Goal: Contribute content

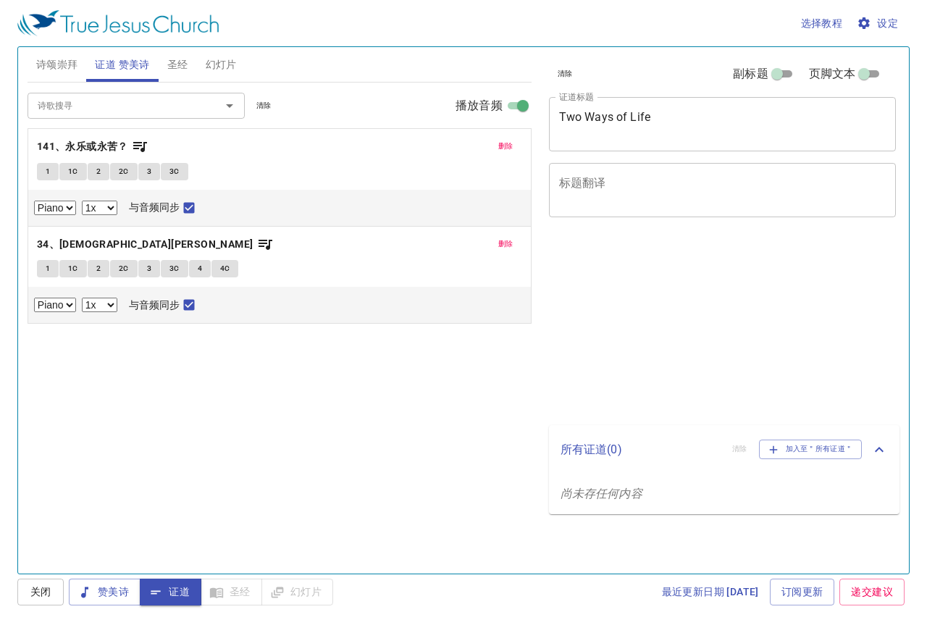
select select "1"
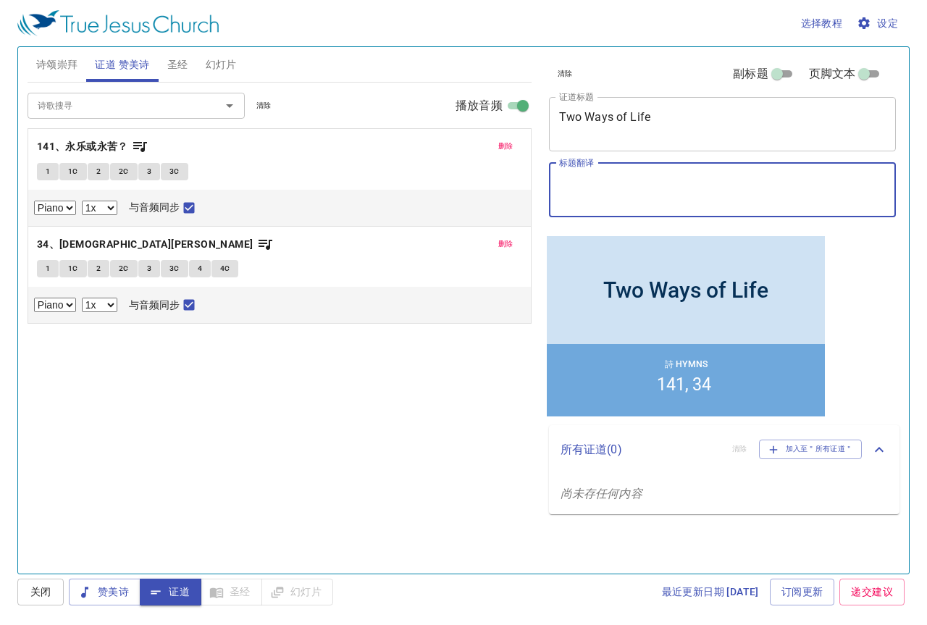
click at [670, 192] on textarea "标题翻译" at bounding box center [722, 190] width 327 height 28
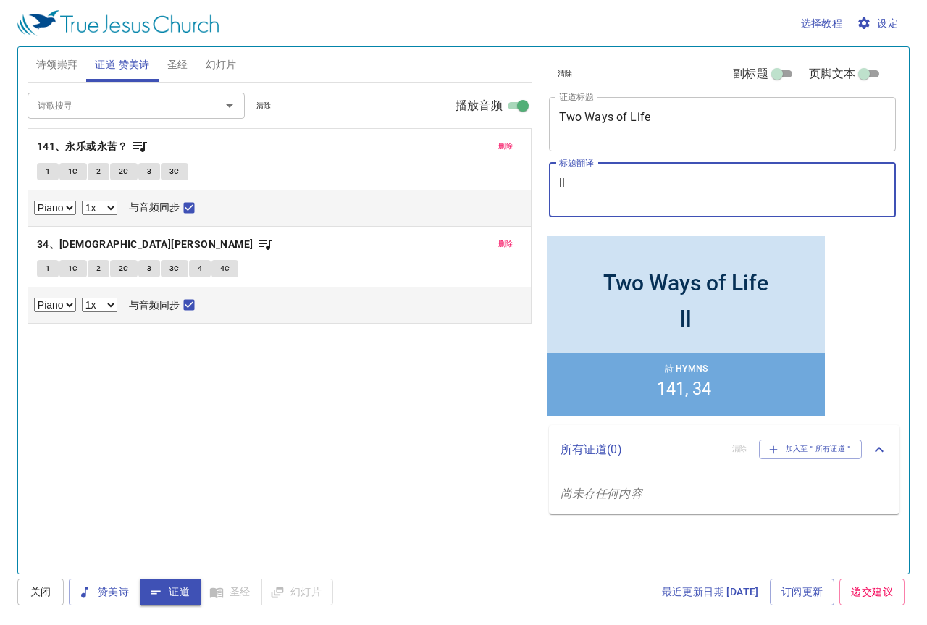
type textarea "l"
type textarea "两种she"
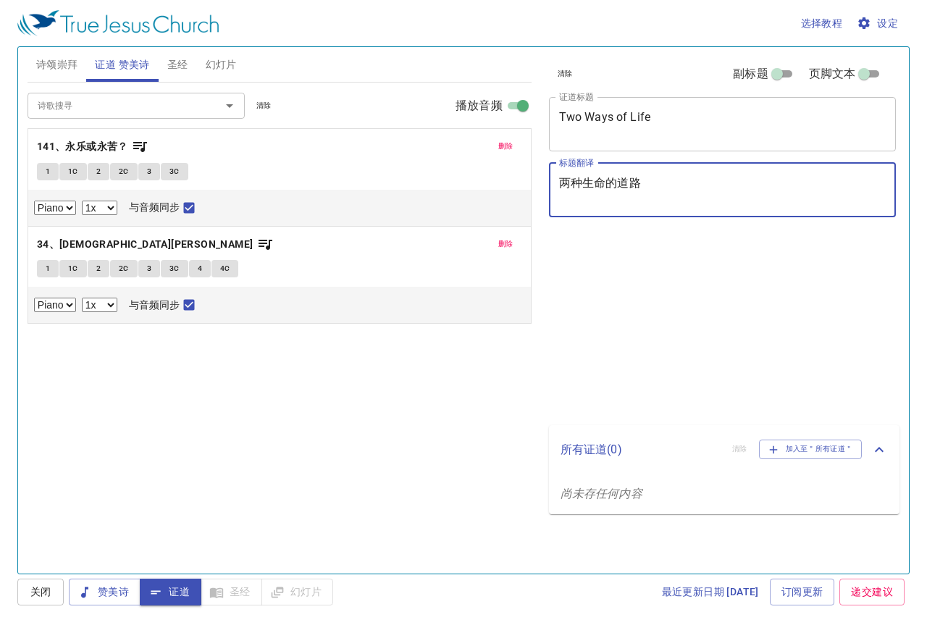
select select "1"
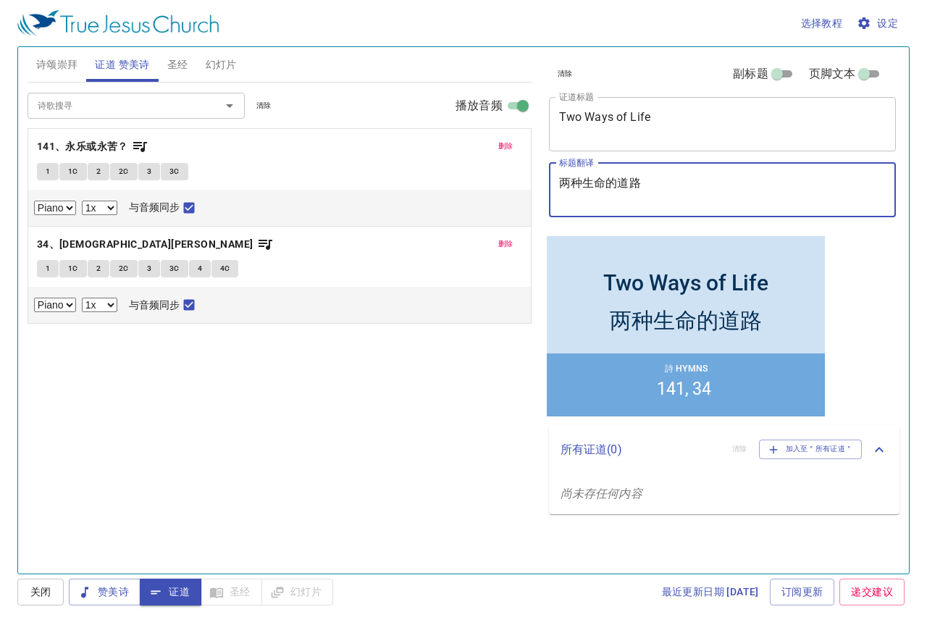
type textarea "两种生命的道路"
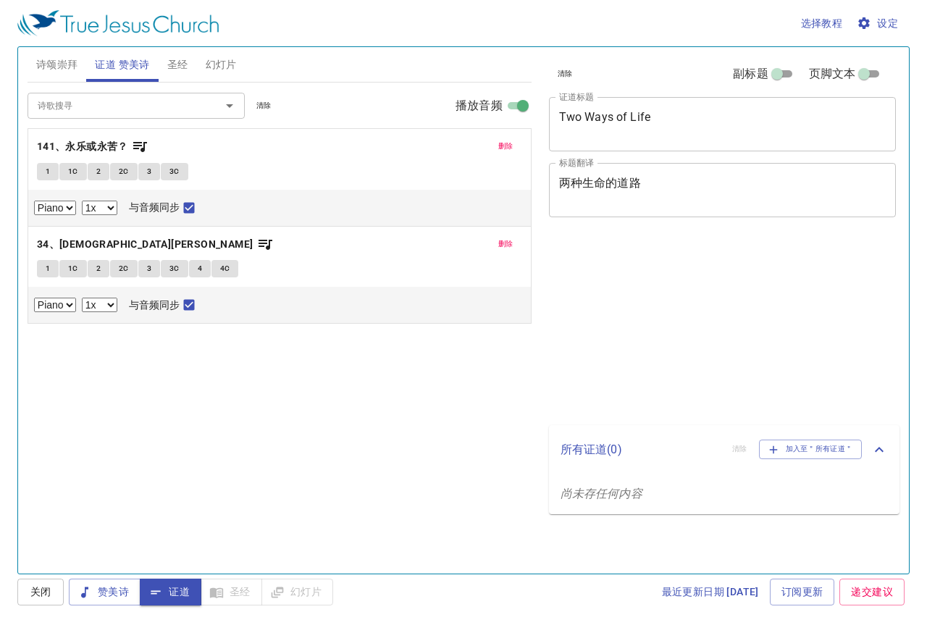
select select "1"
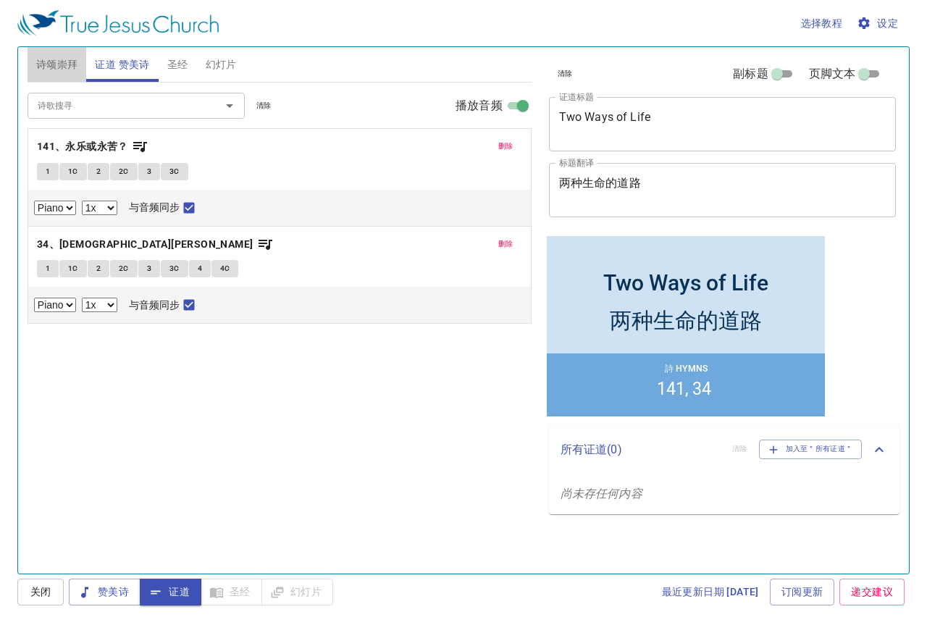
drag, startPoint x: 54, startPoint y: 61, endPoint x: 60, endPoint y: 68, distance: 9.7
click at [56, 64] on span "诗颂崇拜" at bounding box center [57, 65] width 42 height 18
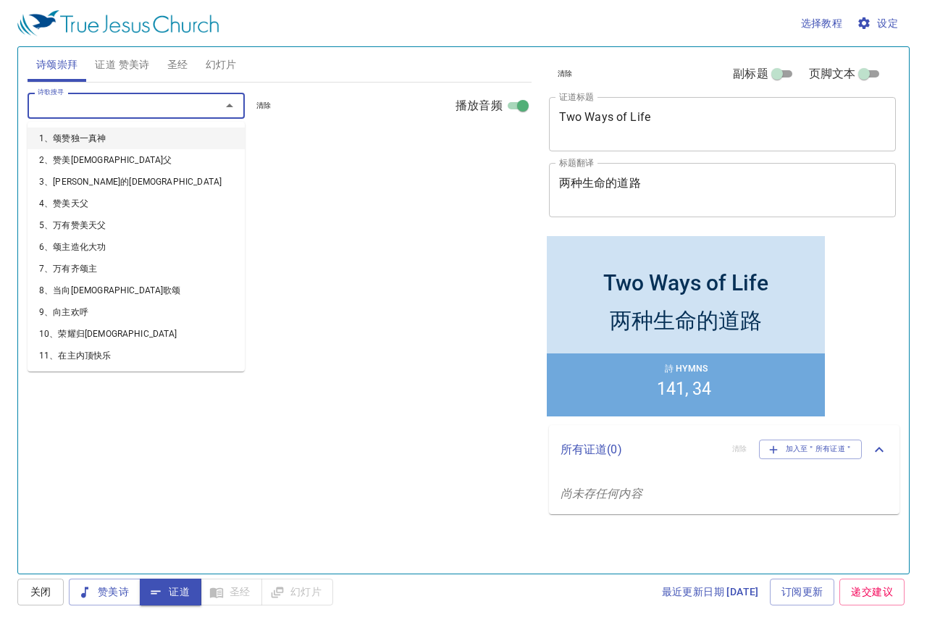
click at [86, 104] on input "诗歌搜寻" at bounding box center [115, 105] width 166 height 17
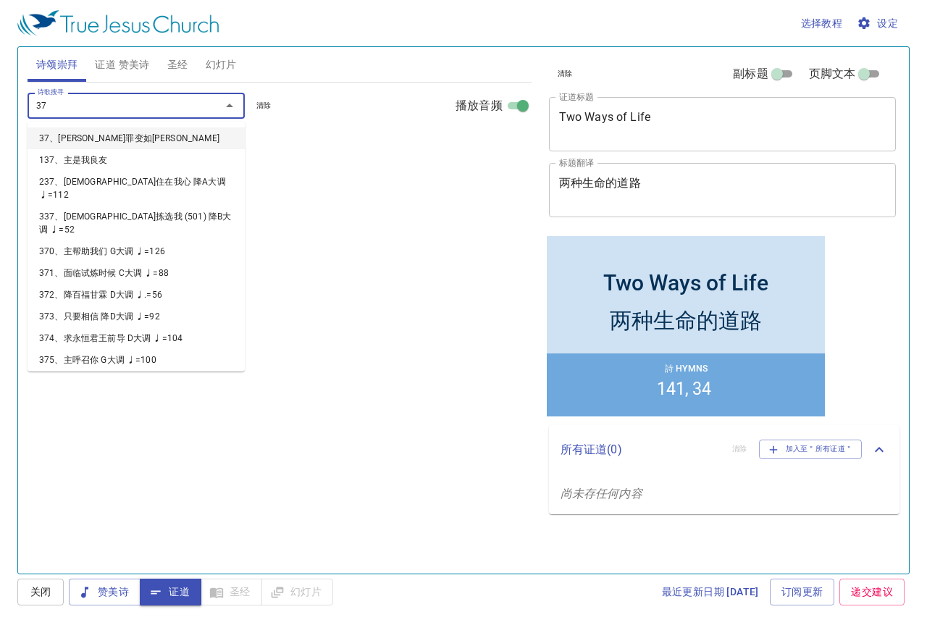
type input "379"
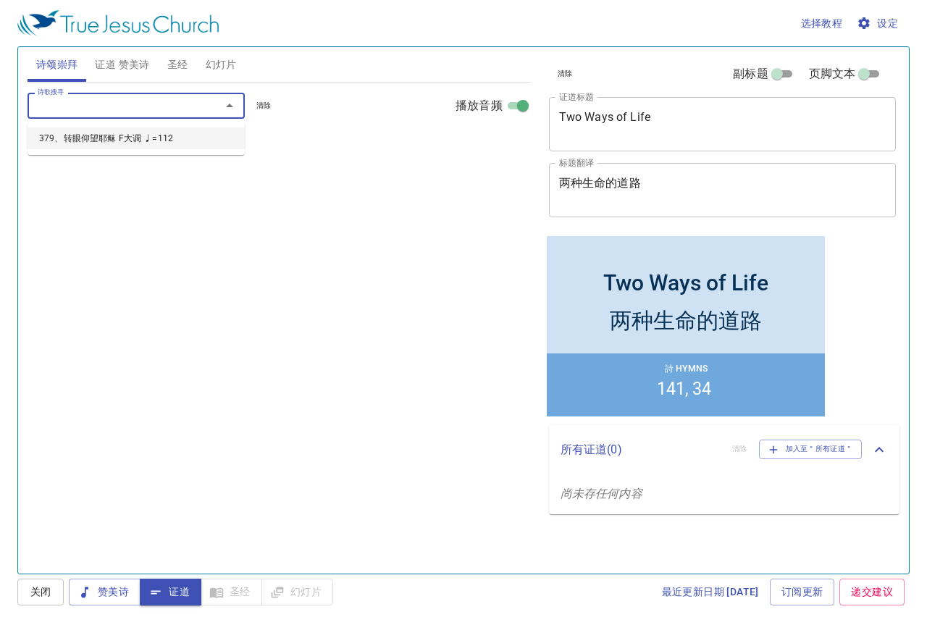
select select "1"
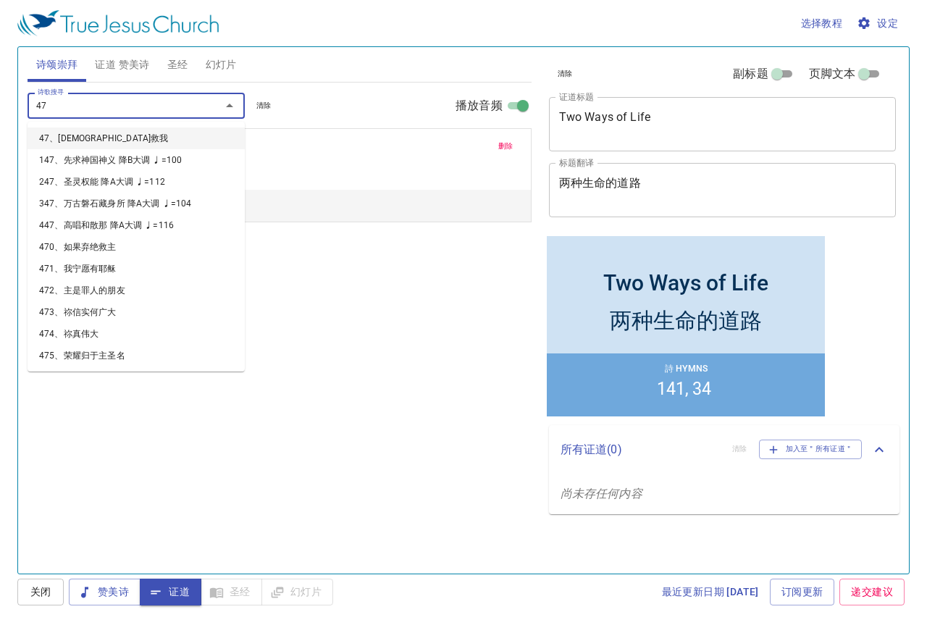
type input "478"
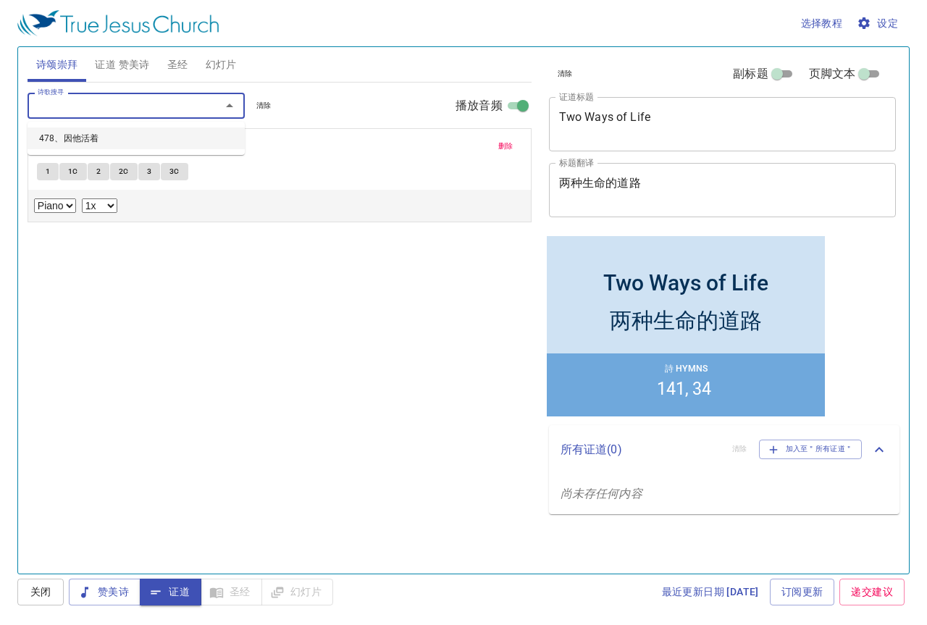
select select "1"
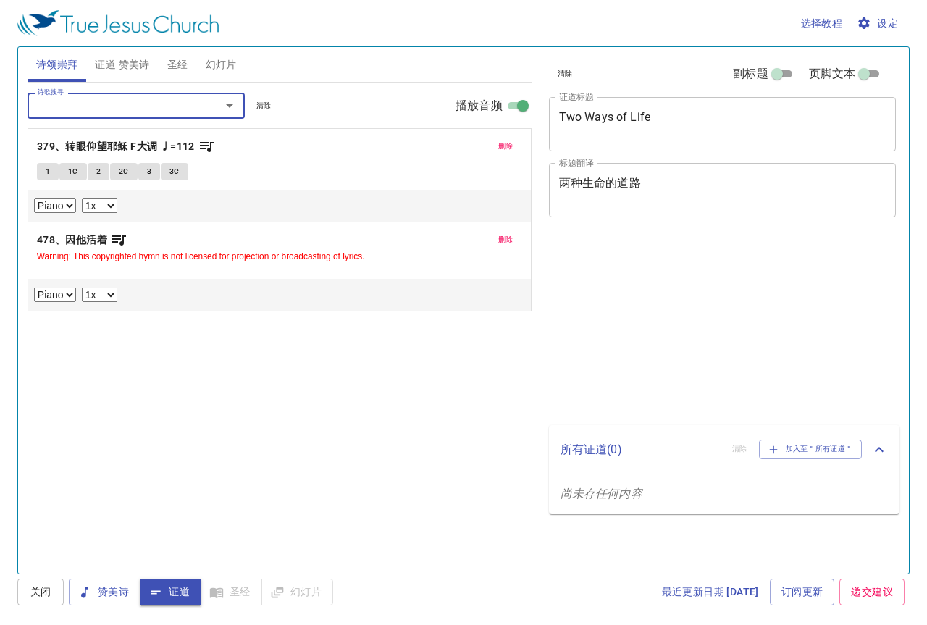
select select "1"
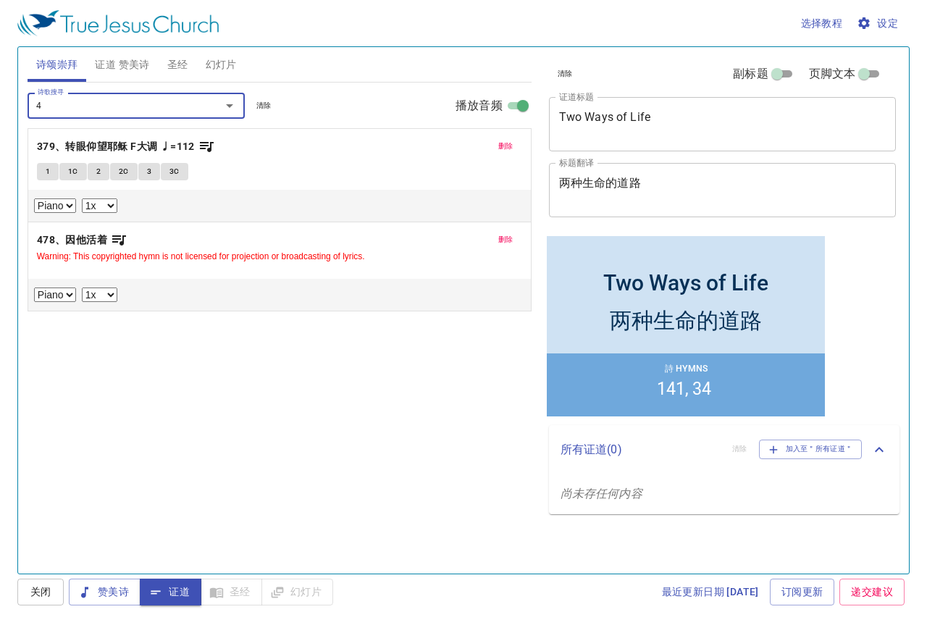
type input "44"
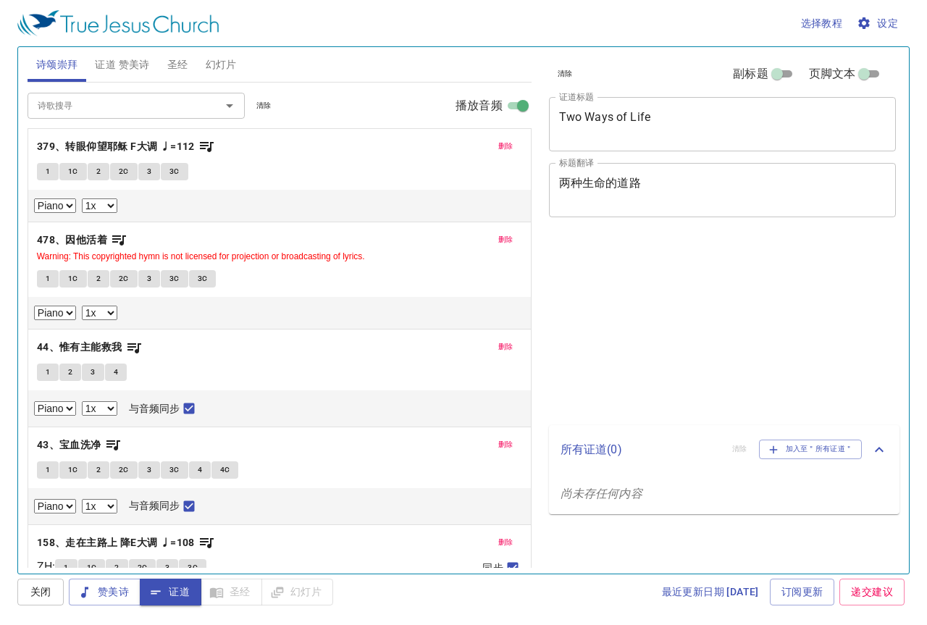
select select "1"
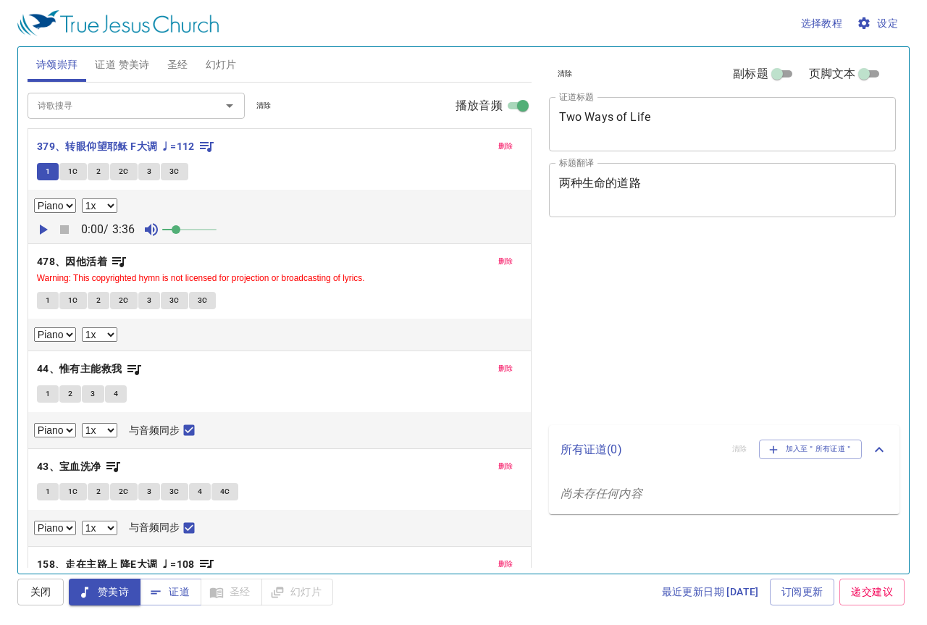
select select "1"
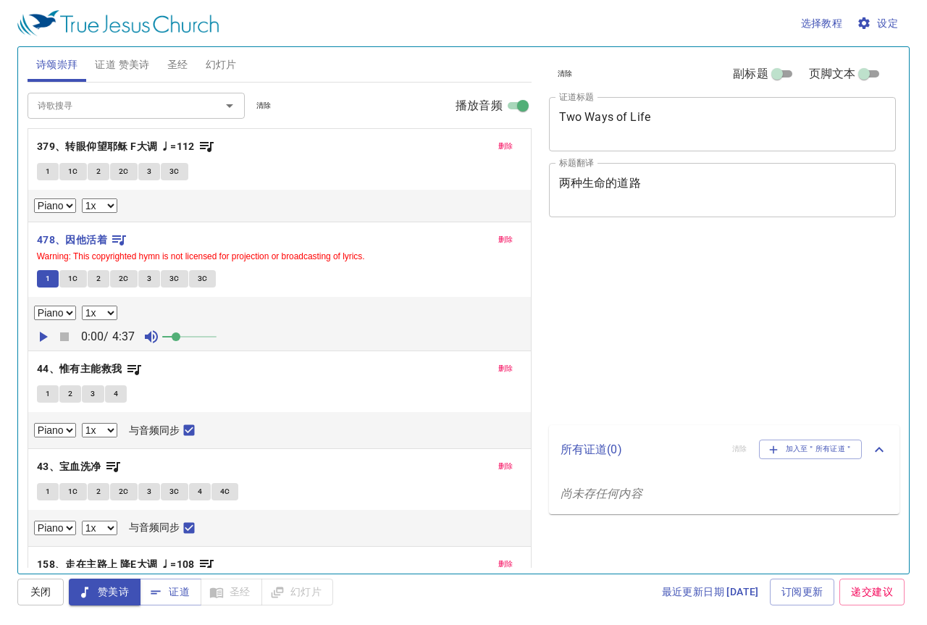
select select "1"
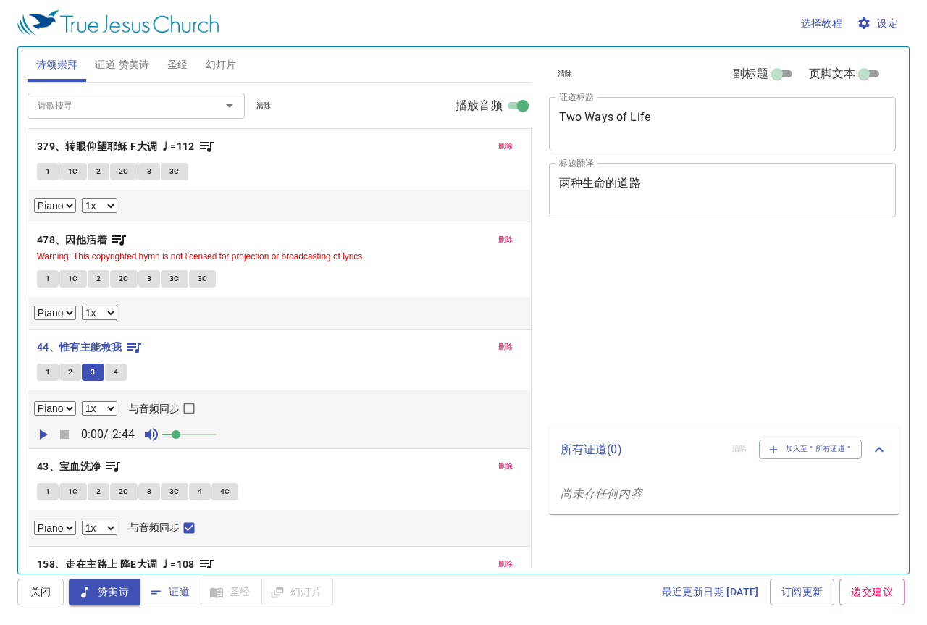
select select "1"
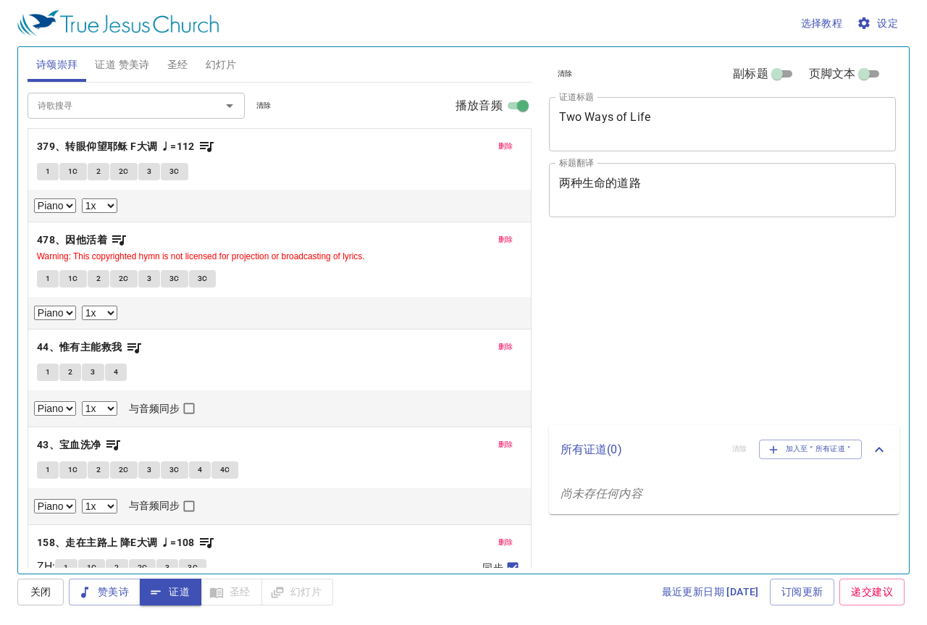
select select "1"
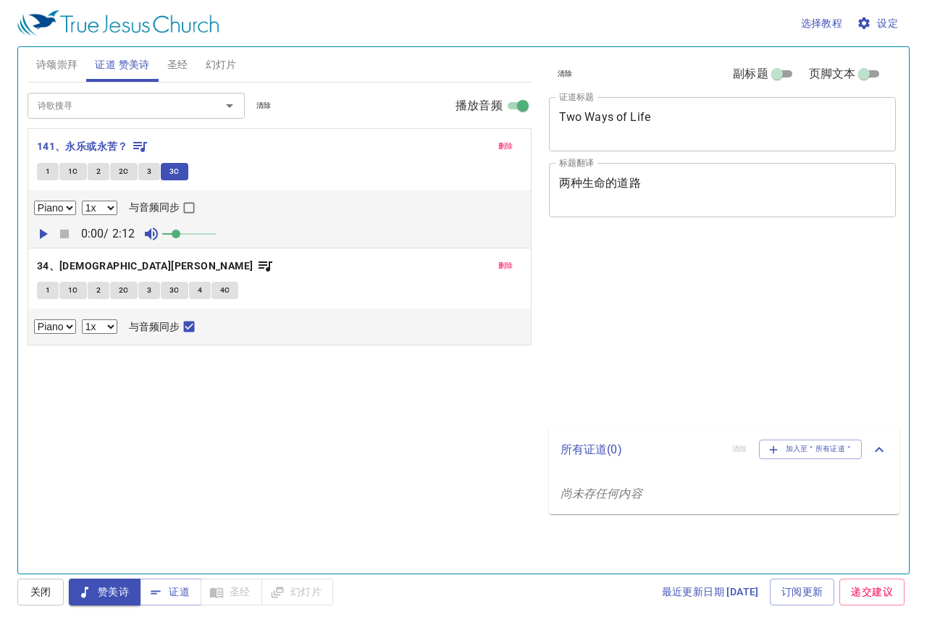
select select "1"
